Goal: Check status: Check status

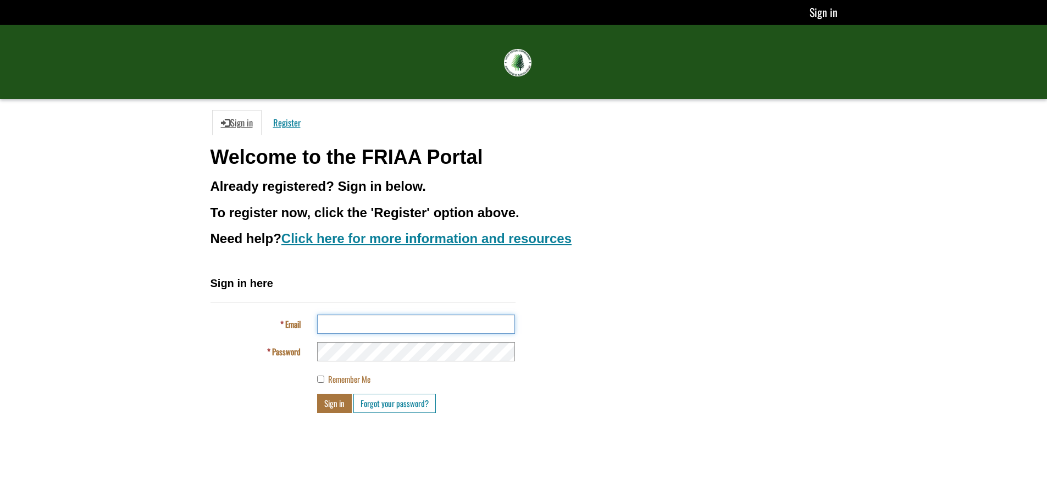
type input "**********"
click at [327, 397] on button "Sign in" at bounding box center [334, 402] width 35 height 19
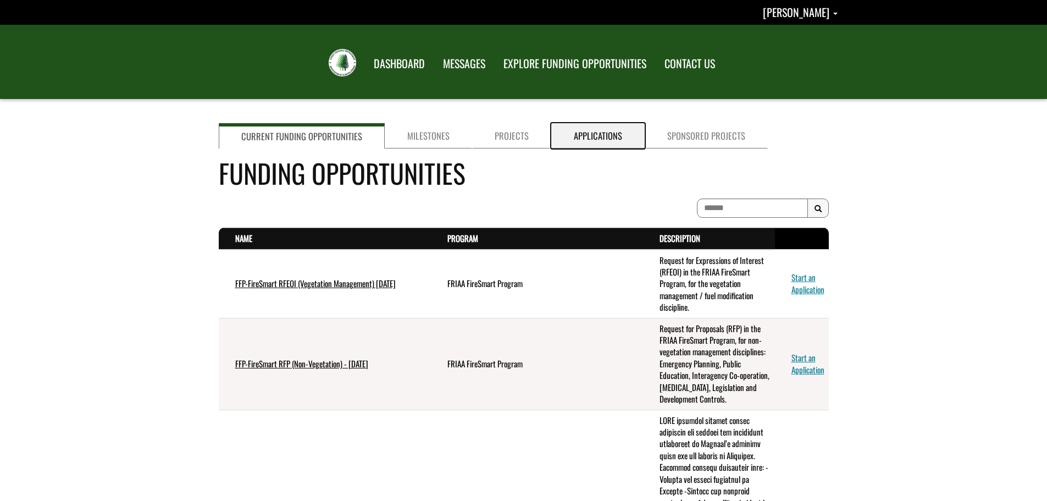
click at [619, 133] on link "Applications" at bounding box center [597, 135] width 93 height 25
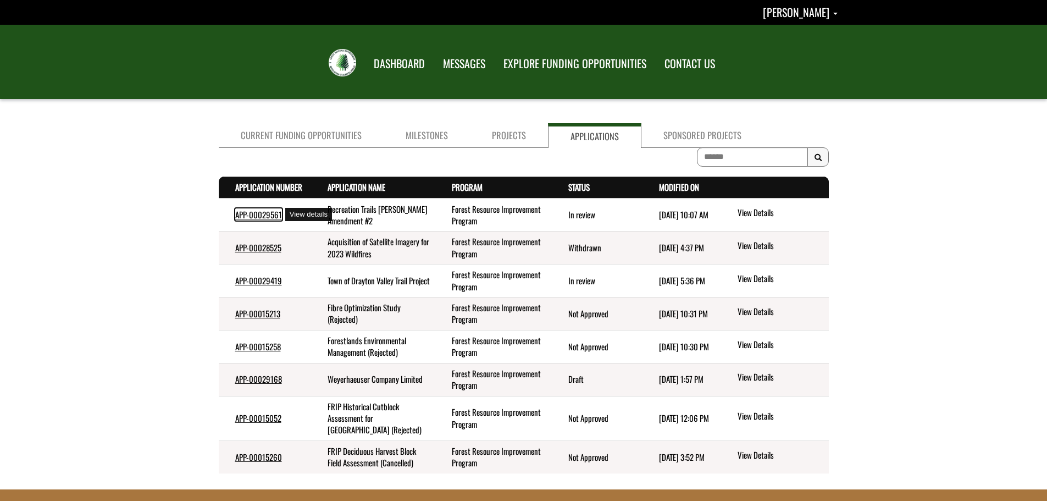
click at [253, 213] on link "APP-00029561" at bounding box center [258, 214] width 47 height 12
